Goal: Task Accomplishment & Management: Complete application form

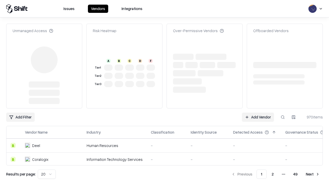
click at [257, 112] on link "Add Vendor" at bounding box center [258, 116] width 32 height 9
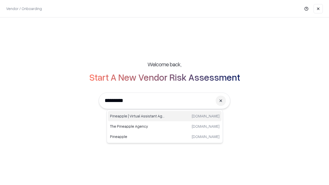
click at [165, 116] on div "Pineapple | Virtual Assistant Agency [DOMAIN_NAME]" at bounding box center [164, 116] width 113 height 10
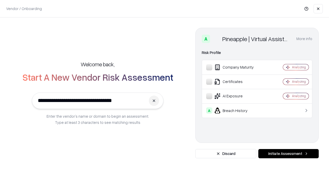
type input "**********"
click at [288, 154] on button "Initiate Assessment" at bounding box center [288, 153] width 60 height 9
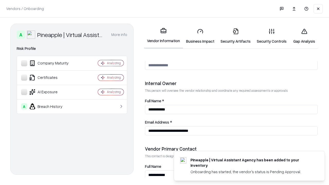
scroll to position [266, 0]
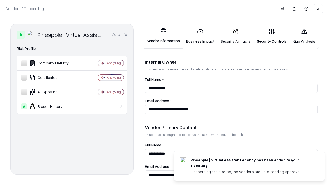
click at [200, 36] on link "Business Impact" at bounding box center [200, 36] width 34 height 24
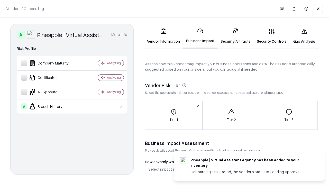
click at [235, 36] on link "Security Artifacts" at bounding box center [235, 36] width 36 height 24
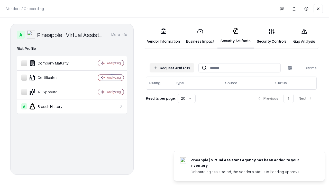
click at [172, 68] on button "Request Artifacts" at bounding box center [171, 67] width 45 height 9
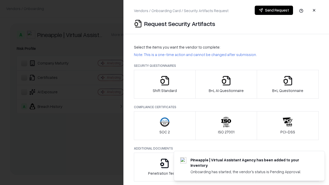
click at [164, 84] on icon "button" at bounding box center [164, 80] width 10 height 10
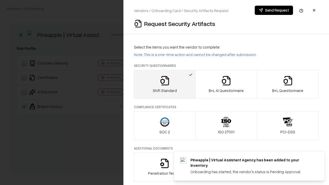
click at [273, 10] on button "Send Request" at bounding box center [273, 10] width 38 height 9
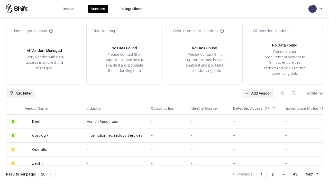
click at [282, 93] on button at bounding box center [282, 93] width 9 height 9
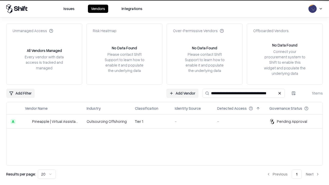
type input "**********"
click at [167, 121] on td "Tier 1" at bounding box center [151, 121] width 40 height 14
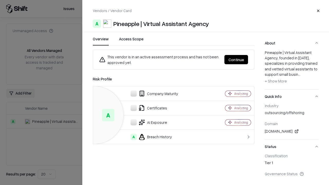
click at [236, 60] on button "Continue" at bounding box center [236, 59] width 24 height 9
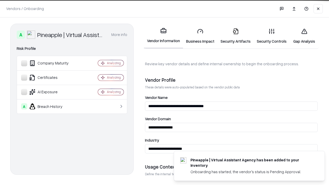
click at [235, 36] on link "Security Artifacts" at bounding box center [235, 36] width 36 height 24
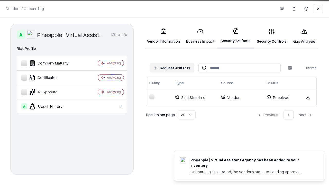
click at [271, 36] on link "Security Controls" at bounding box center [271, 36] width 36 height 24
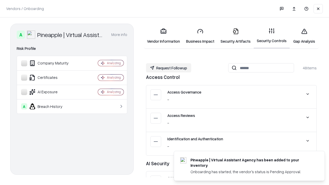
click at [168, 68] on button "Request Followup" at bounding box center [168, 67] width 45 height 9
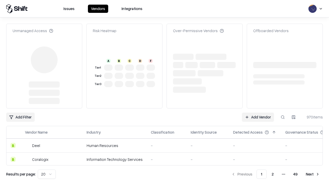
click at [257, 117] on link "Add Vendor" at bounding box center [258, 116] width 32 height 9
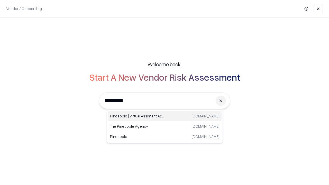
click at [165, 116] on div "Pineapple | Virtual Assistant Agency [DOMAIN_NAME]" at bounding box center [164, 116] width 113 height 10
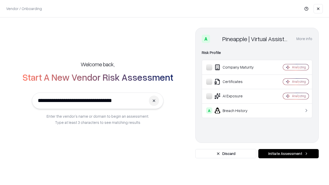
type input "**********"
click at [288, 154] on button "Initiate Assessment" at bounding box center [288, 153] width 60 height 9
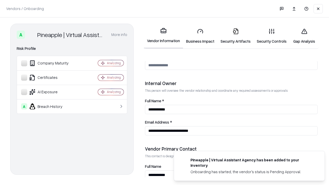
scroll to position [266, 0]
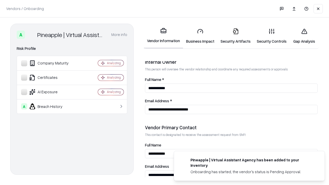
click at [304, 36] on link "Gap Analysis" at bounding box center [303, 36] width 29 height 24
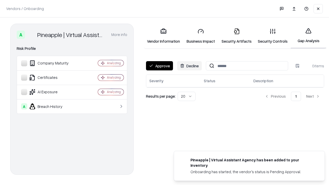
click at [159, 66] on button "Approve" at bounding box center [159, 65] width 27 height 9
